Goal: Complete application form

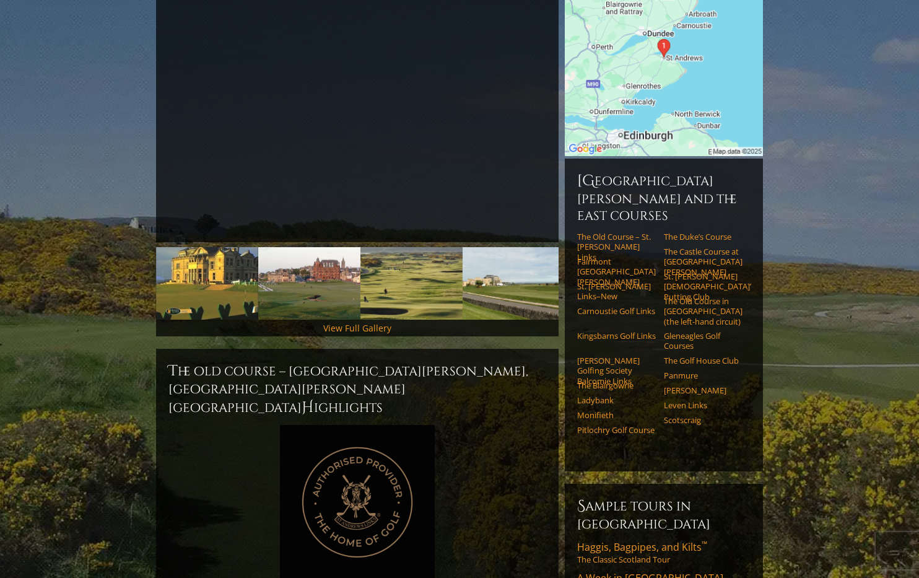
scroll to position [206, 0]
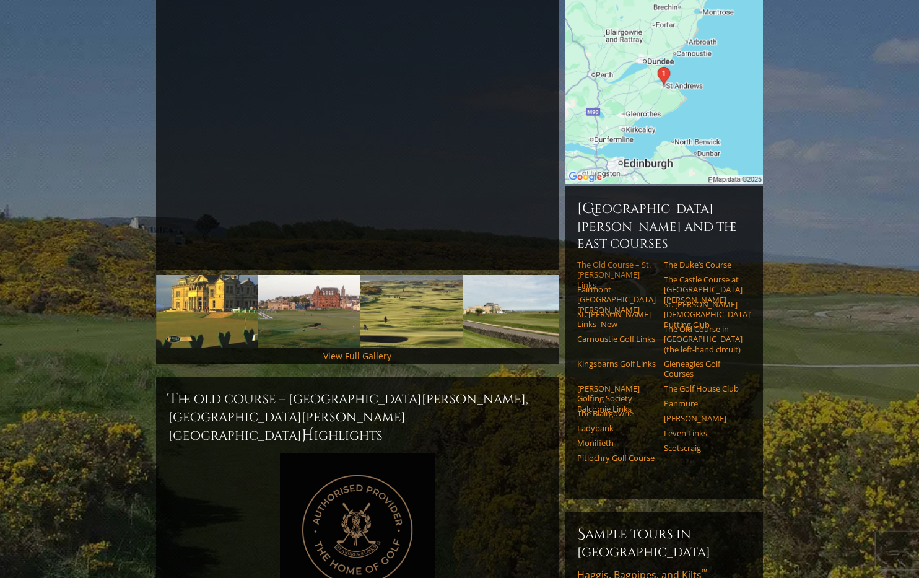
click at [609, 259] on link "The Old Course – St. [PERSON_NAME] Links" at bounding box center [616, 274] width 79 height 30
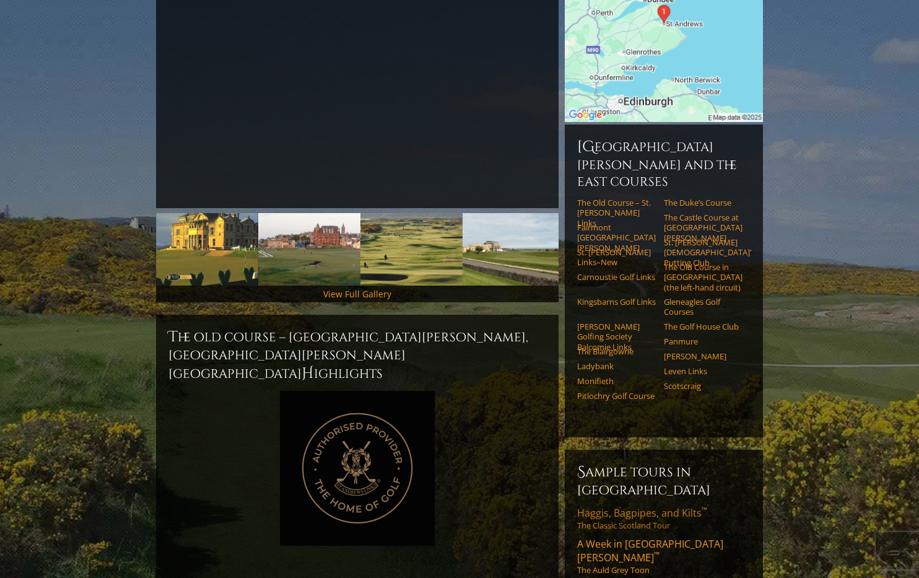
scroll to position [280, 0]
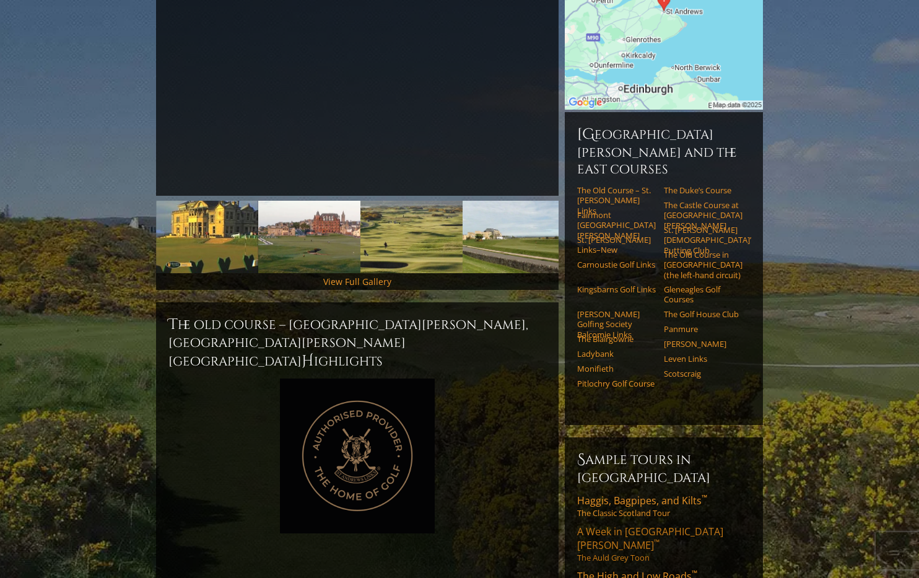
click at [607, 525] on link "A Week in St. Andrews ™ The Auld Grey Toon" at bounding box center [663, 544] width 173 height 38
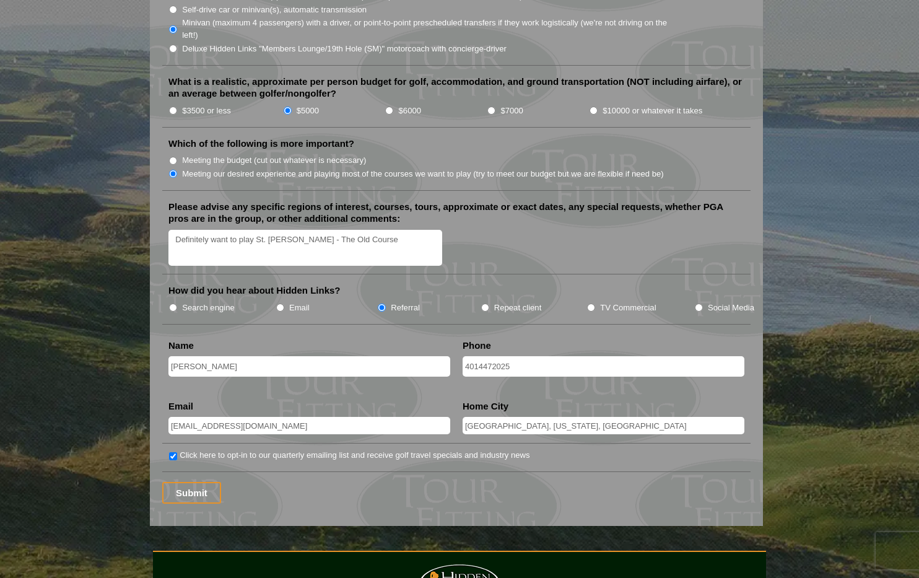
scroll to position [1417, 0]
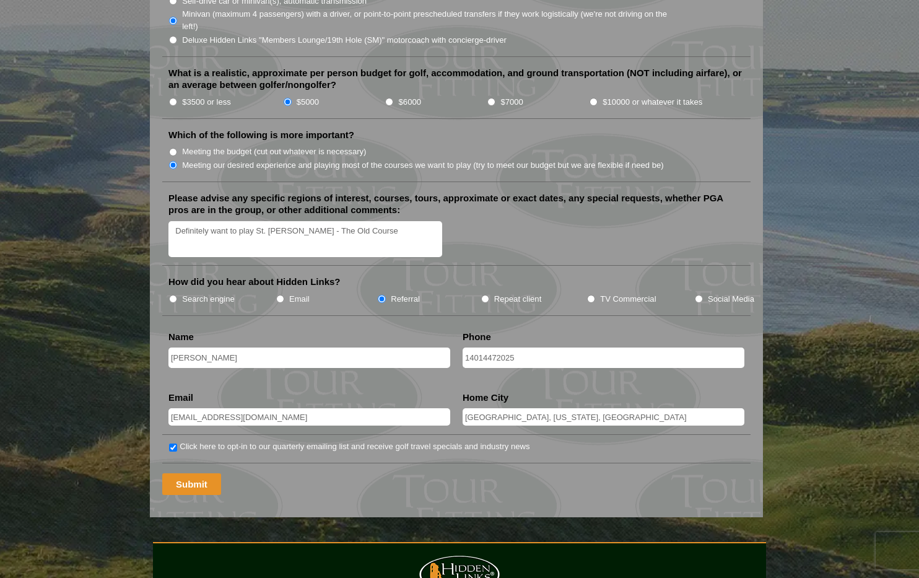
type input "14014472025"
click at [199, 473] on input "Submit" at bounding box center [191, 484] width 59 height 22
